Goal: Task Accomplishment & Management: Manage account settings

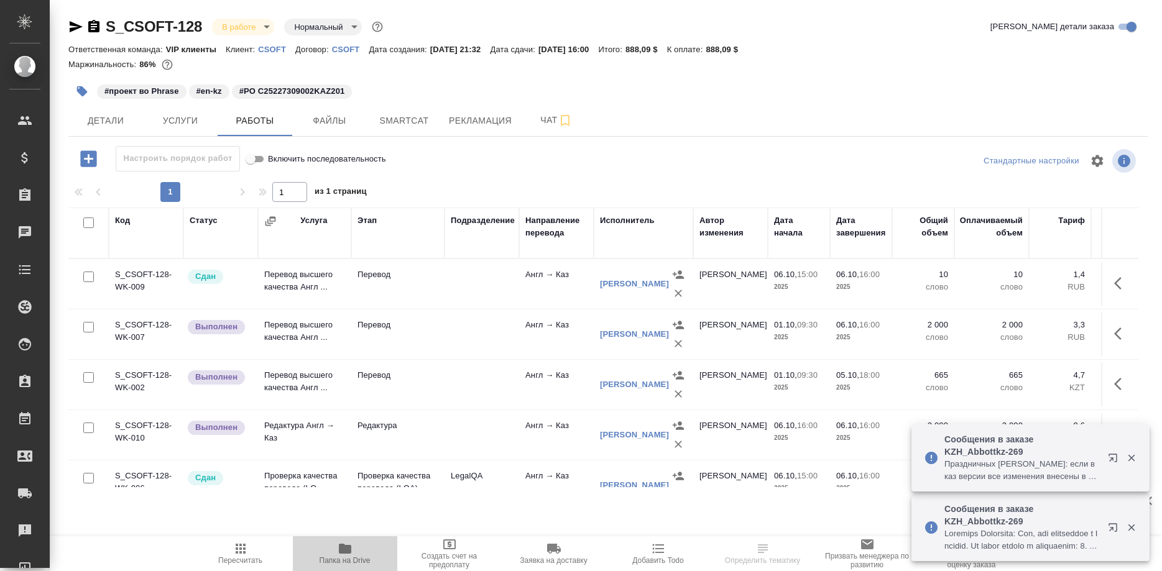
click at [346, 554] on icon "button" at bounding box center [345, 548] width 15 height 15
click at [1103, 526] on button "button" at bounding box center [1115, 530] width 30 height 30
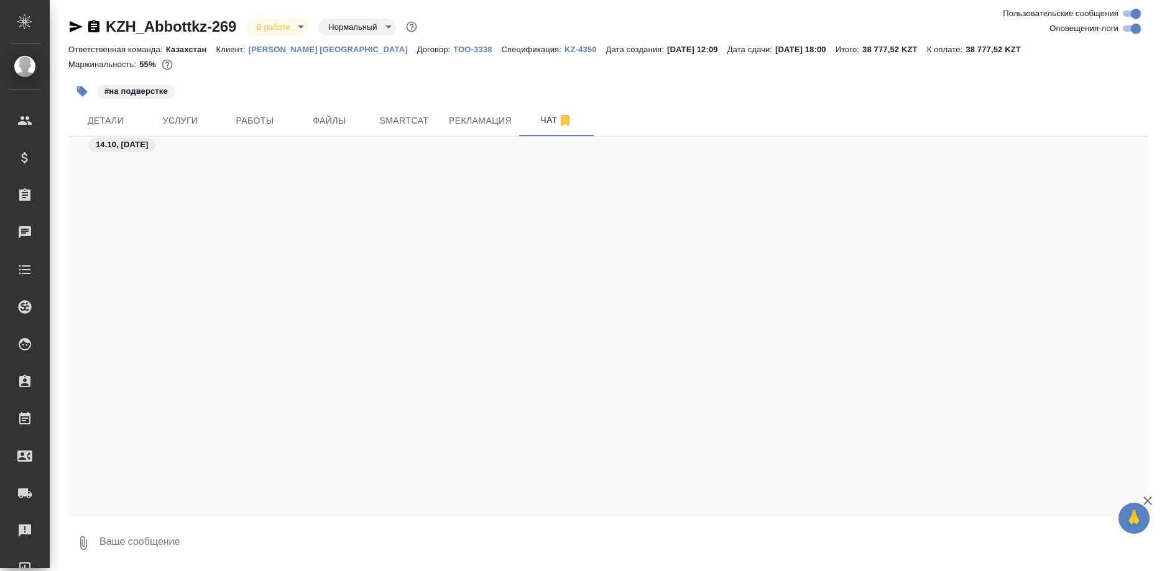
scroll to position [8855, 0]
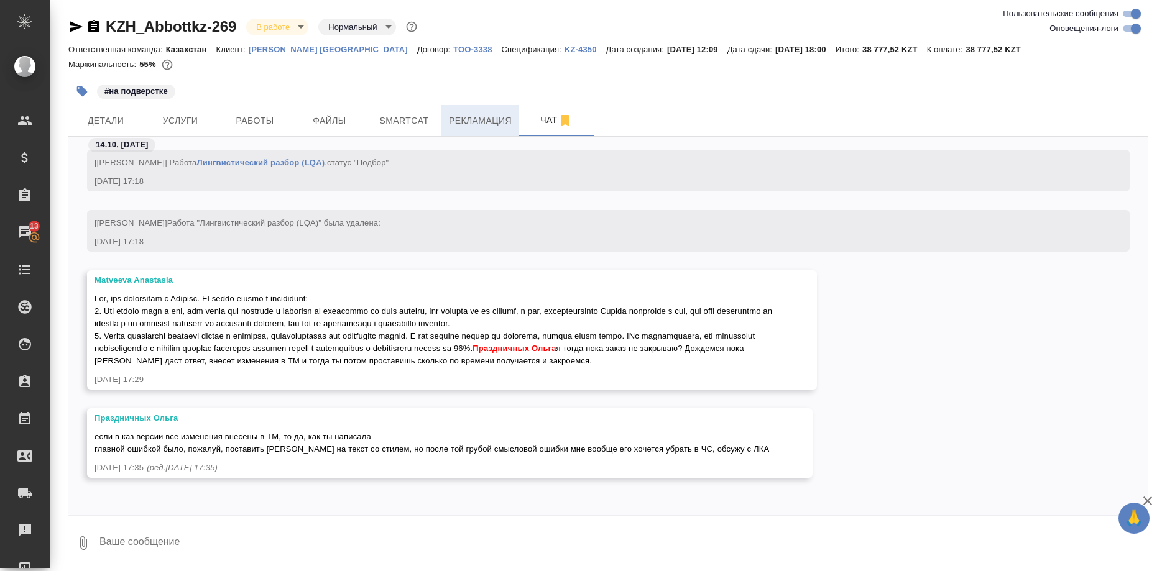
click at [482, 122] on span "Рекламация" at bounding box center [480, 121] width 63 height 16
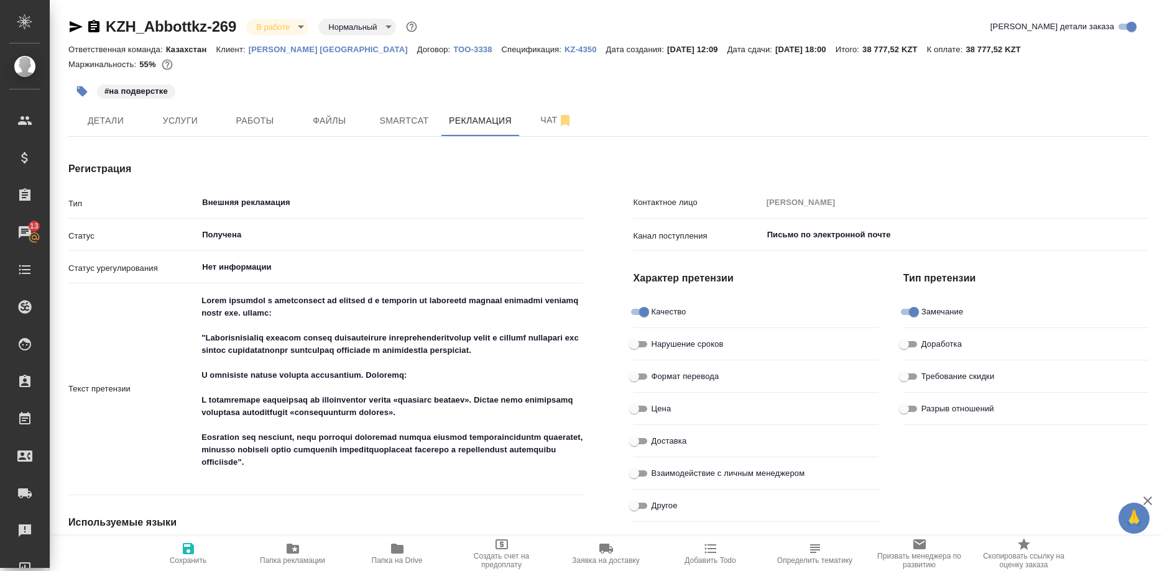
type textarea "x"
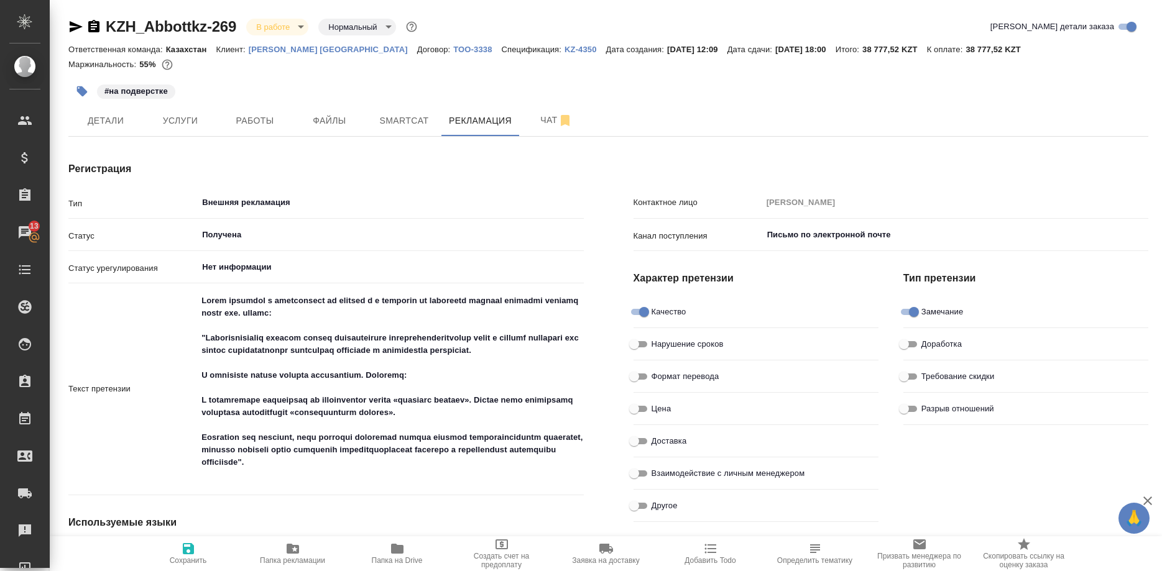
type textarea "x"
click at [544, 117] on span "Чат" at bounding box center [556, 121] width 60 height 16
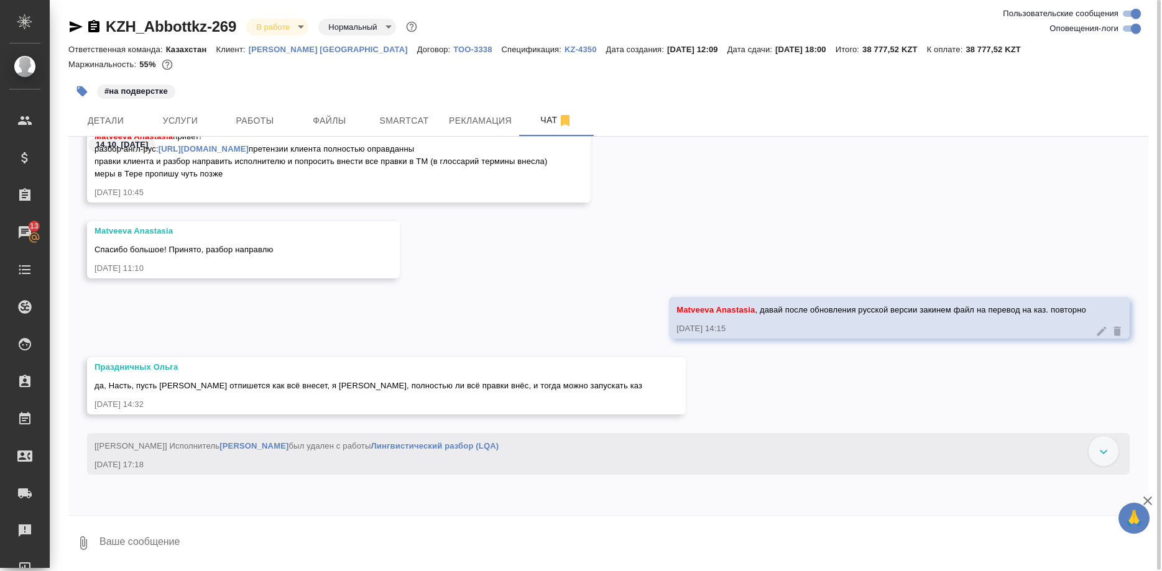
scroll to position [8505, 0]
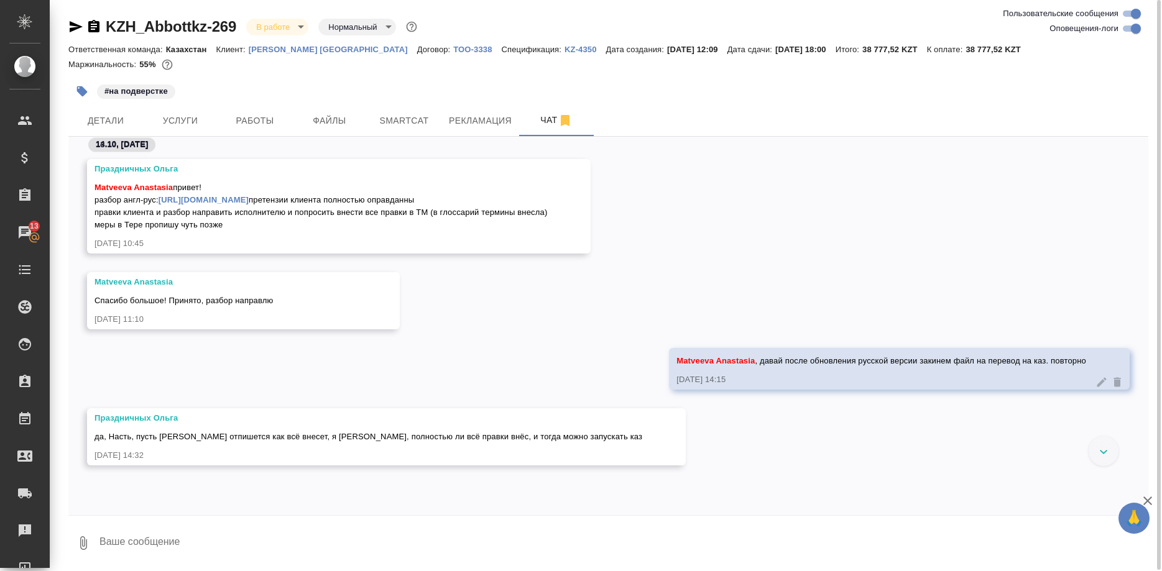
click at [336, 208] on div "Matveeva Anastasia привет! разбор англ-рус: https://drive.awatera.com/s/gGGsw3A…" at bounding box center [320, 204] width 452 height 53
click at [249, 204] on link "https://drive.awatera.com/s/gGGsw3ABpWTNfkg" at bounding box center [203, 199] width 90 height 9
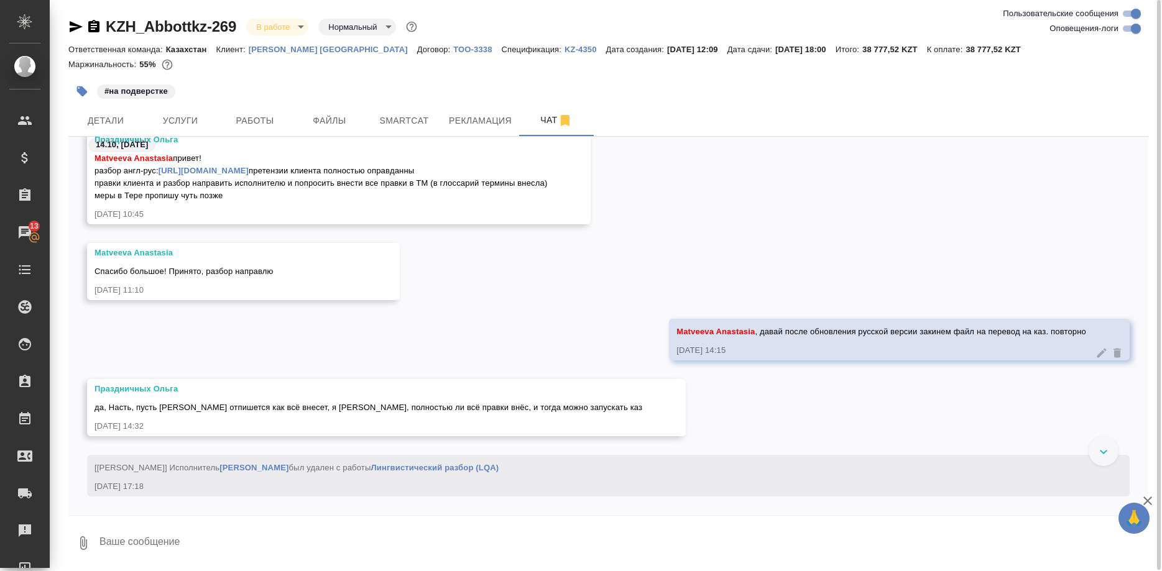
scroll to position [8568, 0]
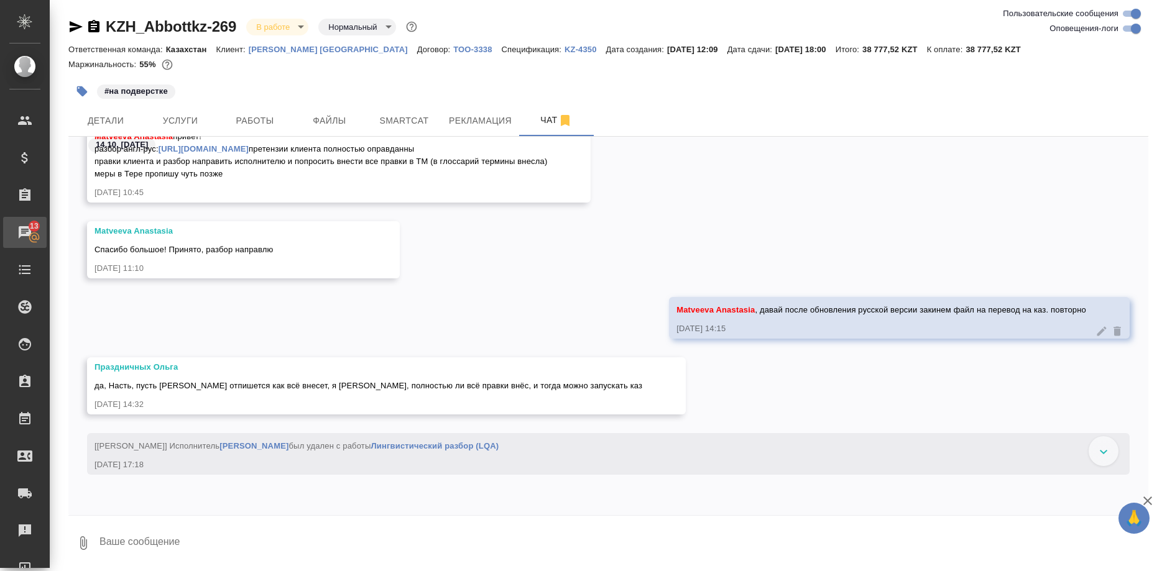
click at [25, 232] on div "Чаты" at bounding box center [9, 232] width 31 height 19
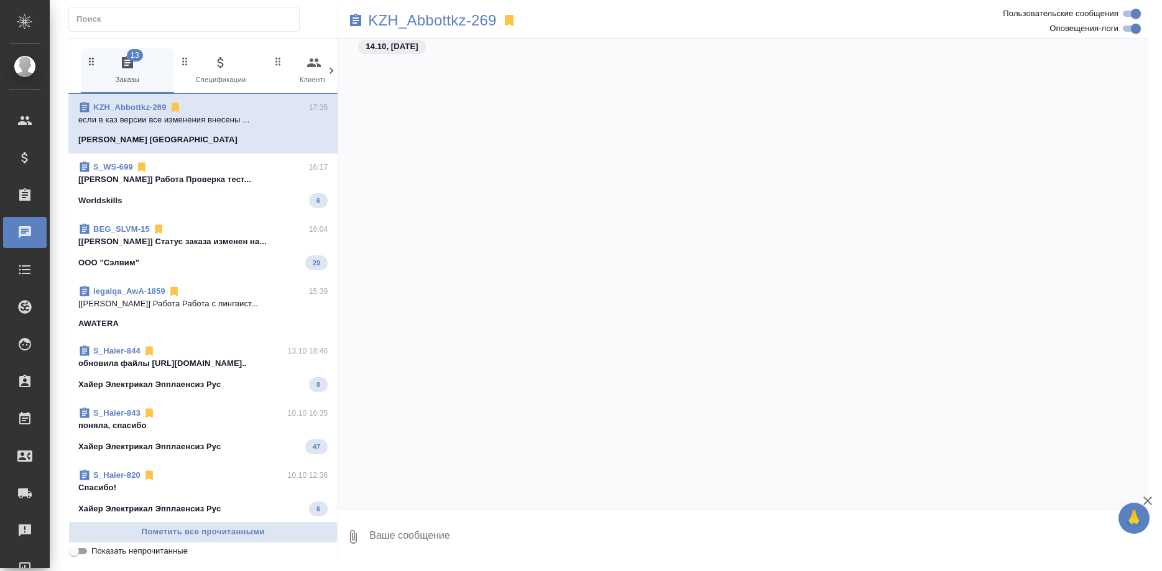
scroll to position [8801, 0]
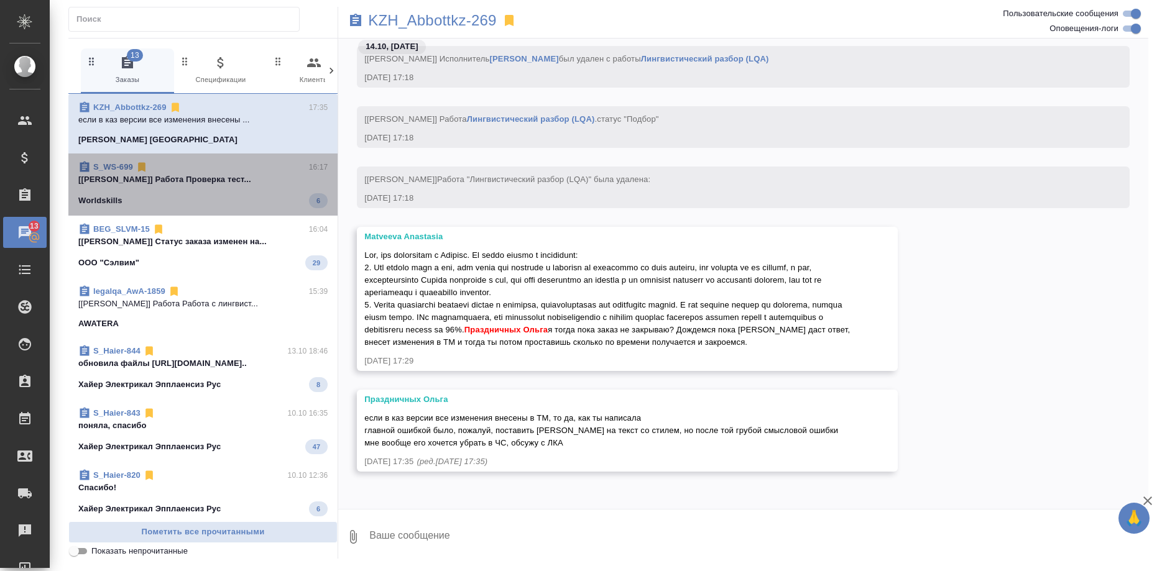
click at [242, 193] on span "S_WS-699 16:17 [Магеррамов Руслан] Работа Проверка тест... Worldskills 6" at bounding box center [202, 184] width 249 height 47
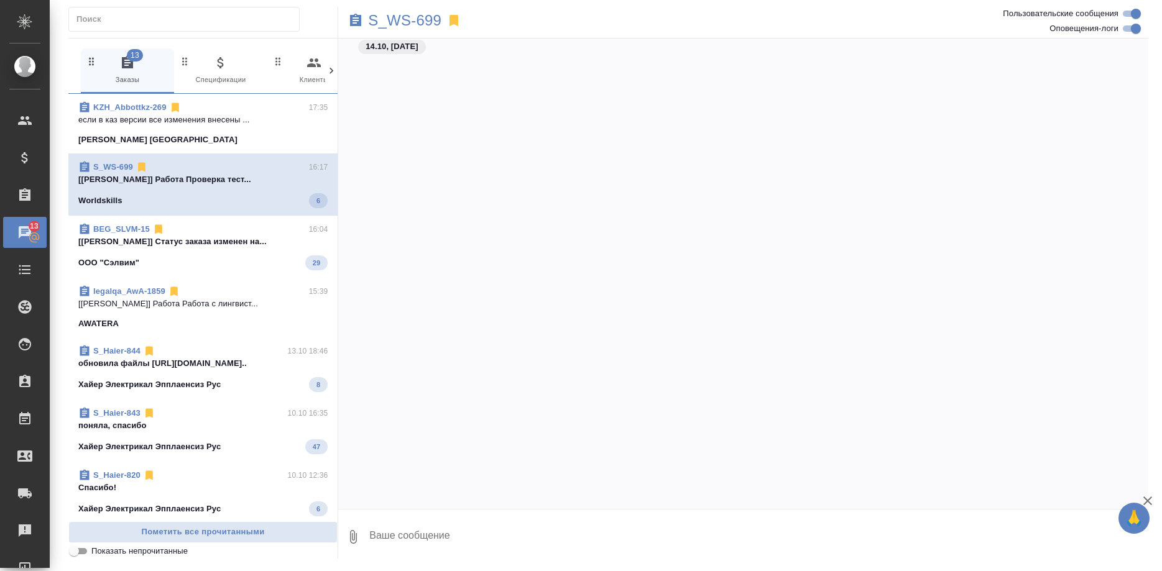
scroll to position [4144, 0]
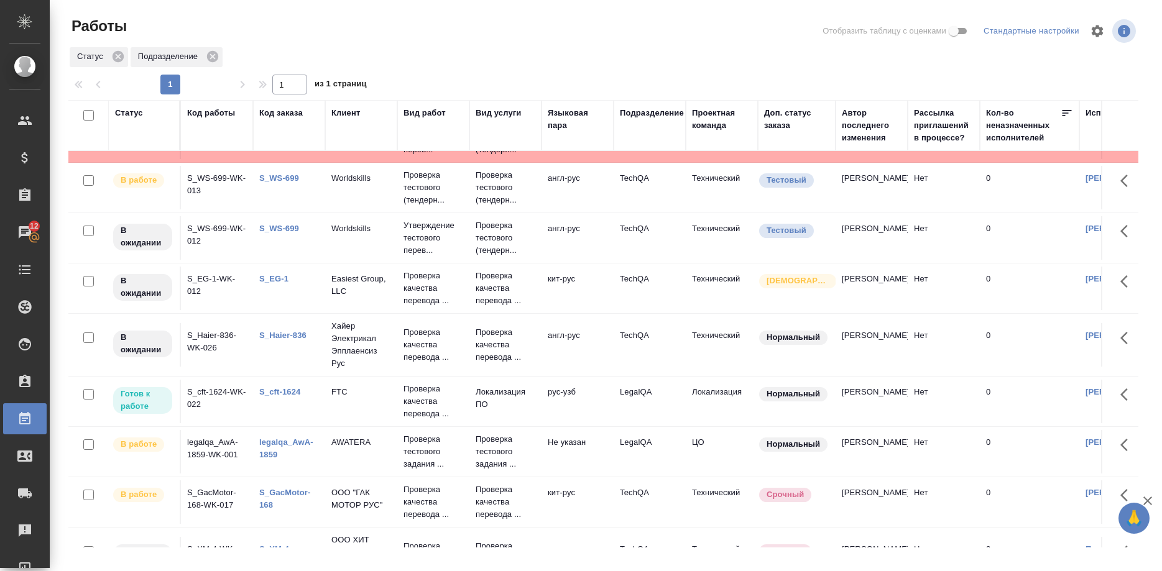
scroll to position [246, 0]
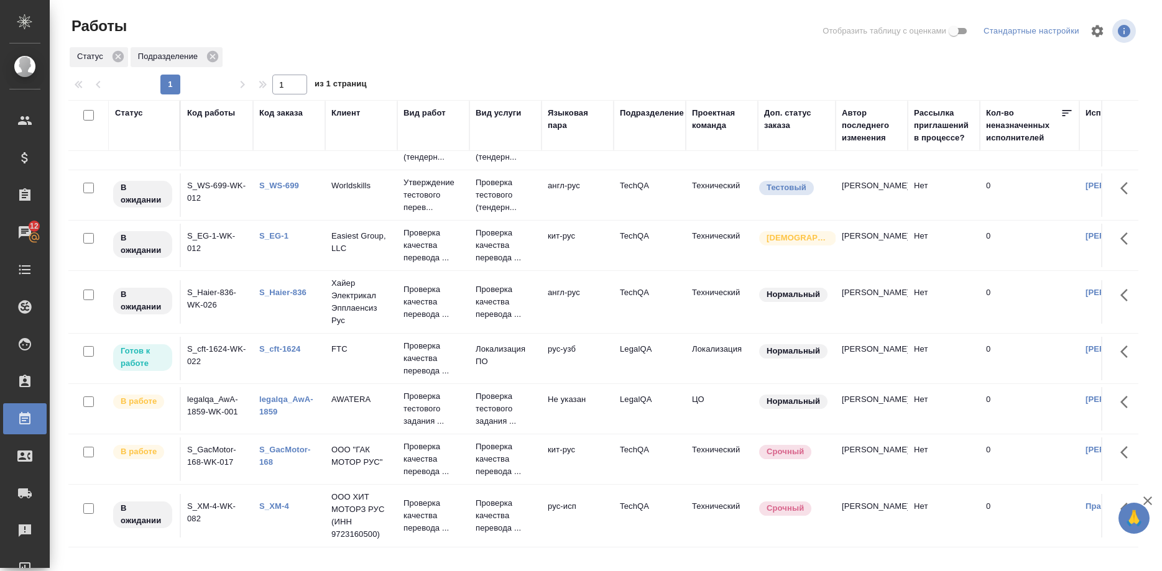
click at [277, 346] on link "S_cft-1624" at bounding box center [279, 348] width 41 height 9
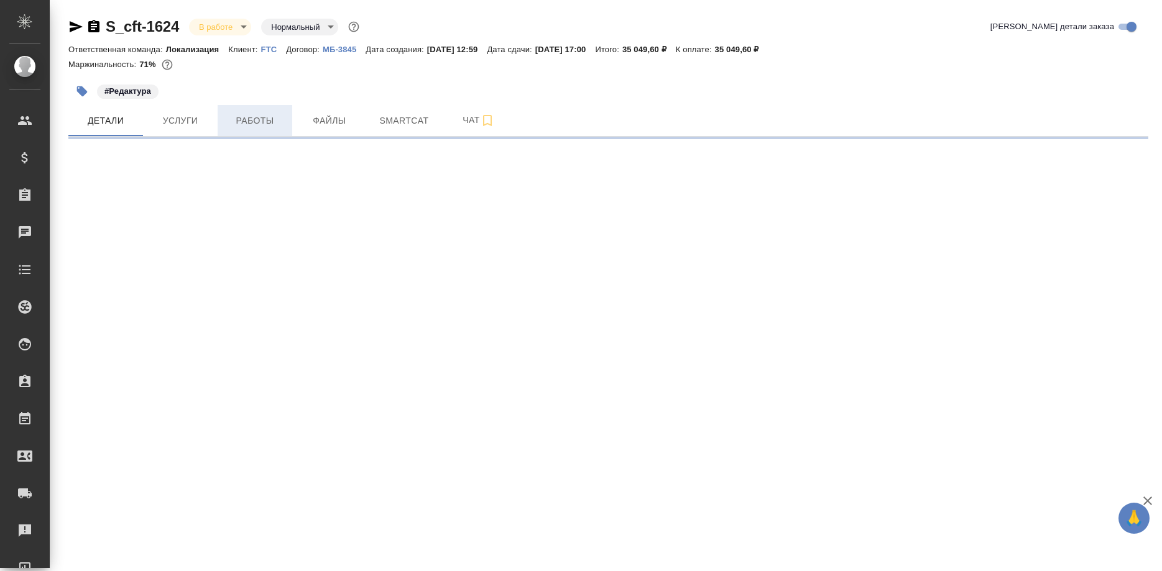
select select "RU"
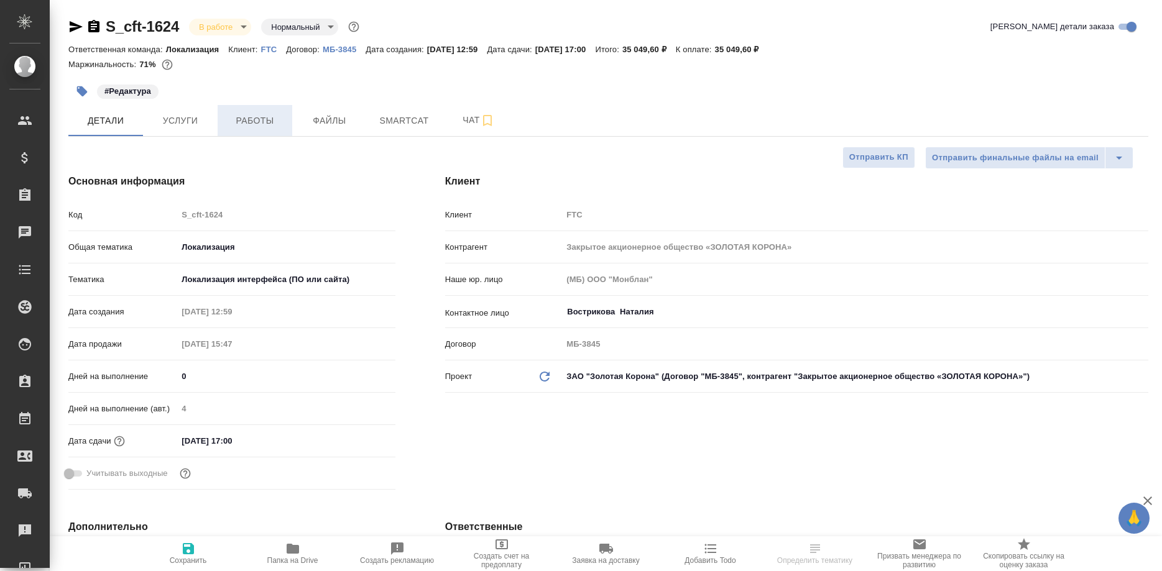
type textarea "x"
click at [264, 122] on span "Работы" at bounding box center [255, 121] width 60 height 16
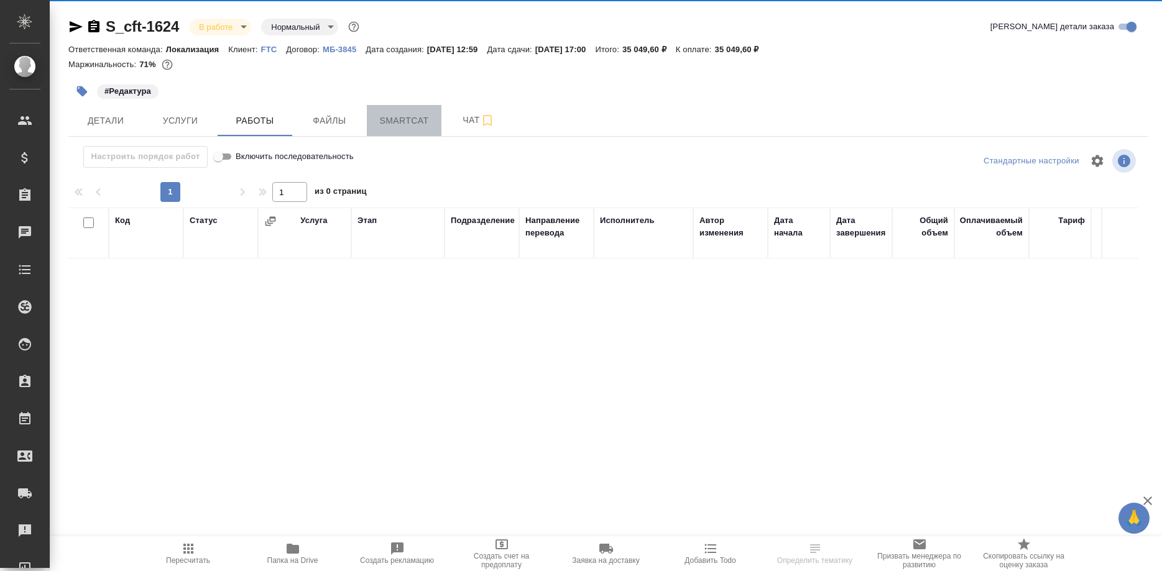
click at [392, 122] on div "S_cft-1624 В работе inProgress Нормальный normal Кратко детали заказа Ответстве…" at bounding box center [608, 259] width 1093 height 519
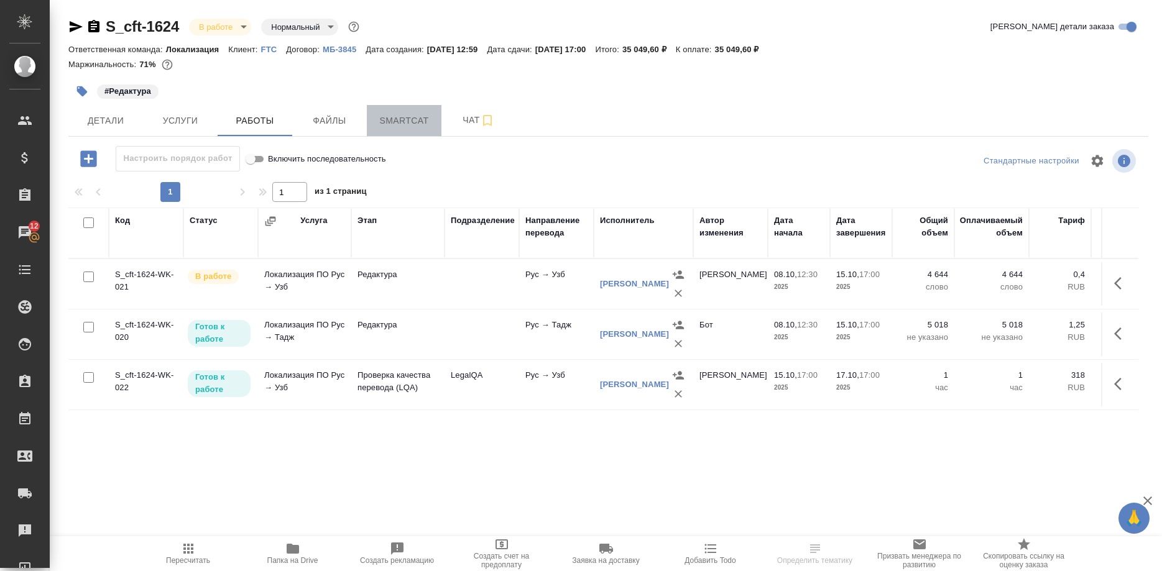
click at [408, 124] on span "Smartcat" at bounding box center [404, 121] width 60 height 16
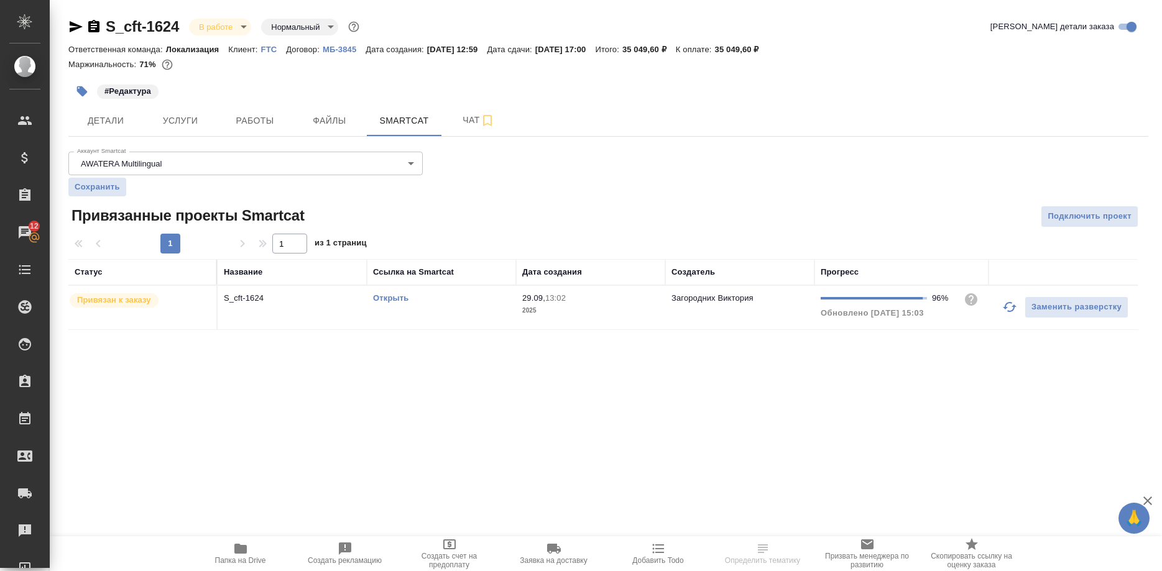
click at [1003, 307] on icon "button" at bounding box center [1009, 307] width 15 height 15
